Goal: Communication & Community: Answer question/provide support

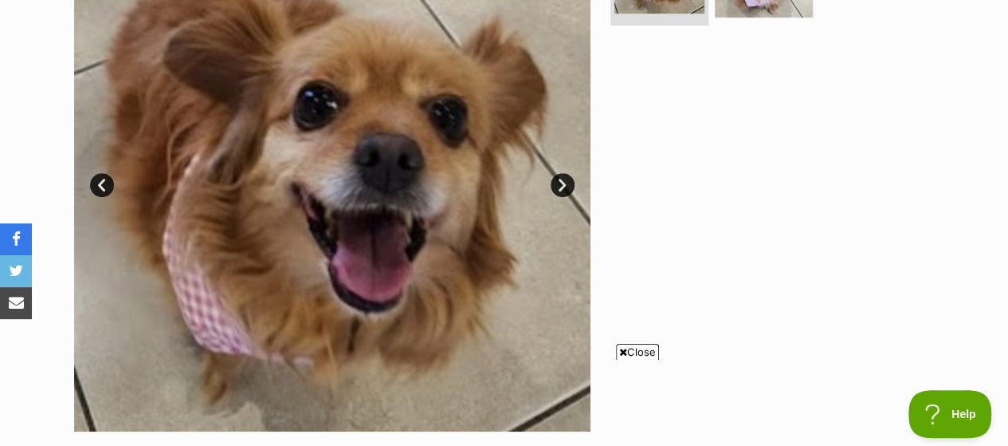
click at [563, 183] on link "Next" at bounding box center [563, 185] width 24 height 24
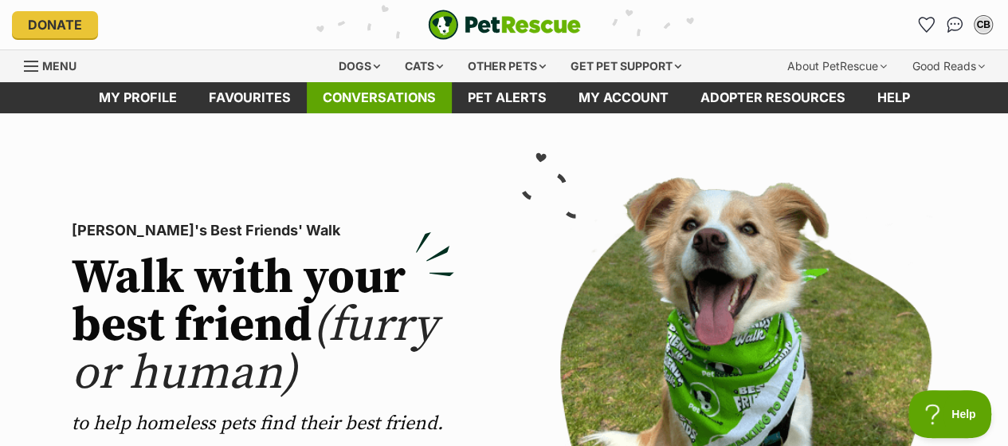
click at [373, 96] on link "Conversations" at bounding box center [379, 97] width 145 height 31
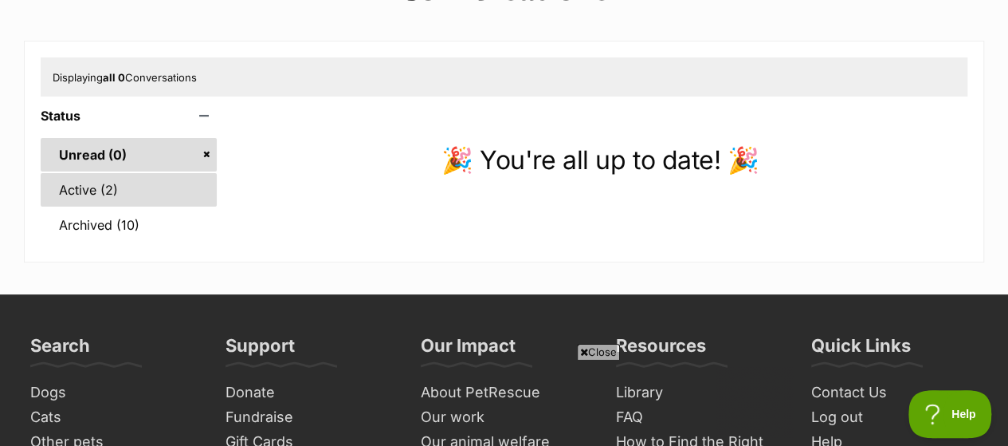
click at [66, 183] on link "Active (2)" at bounding box center [129, 189] width 176 height 33
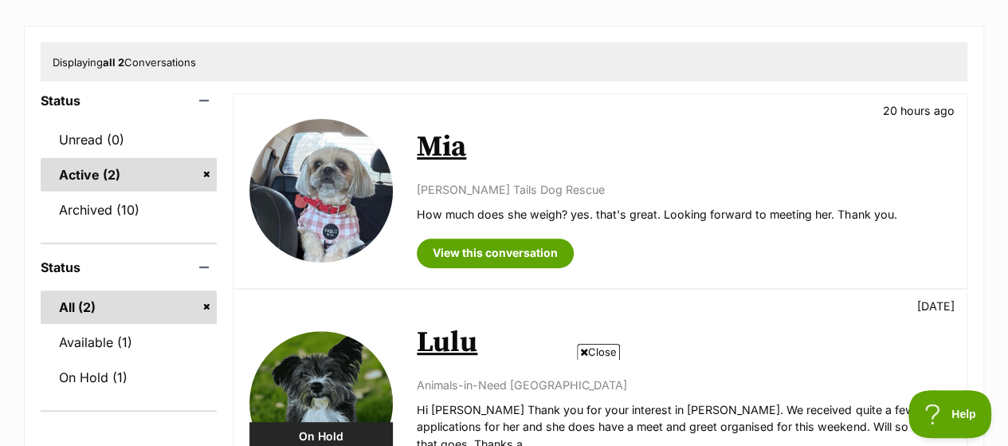
scroll to position [175, 0]
